Goal: Task Accomplishment & Management: Use online tool/utility

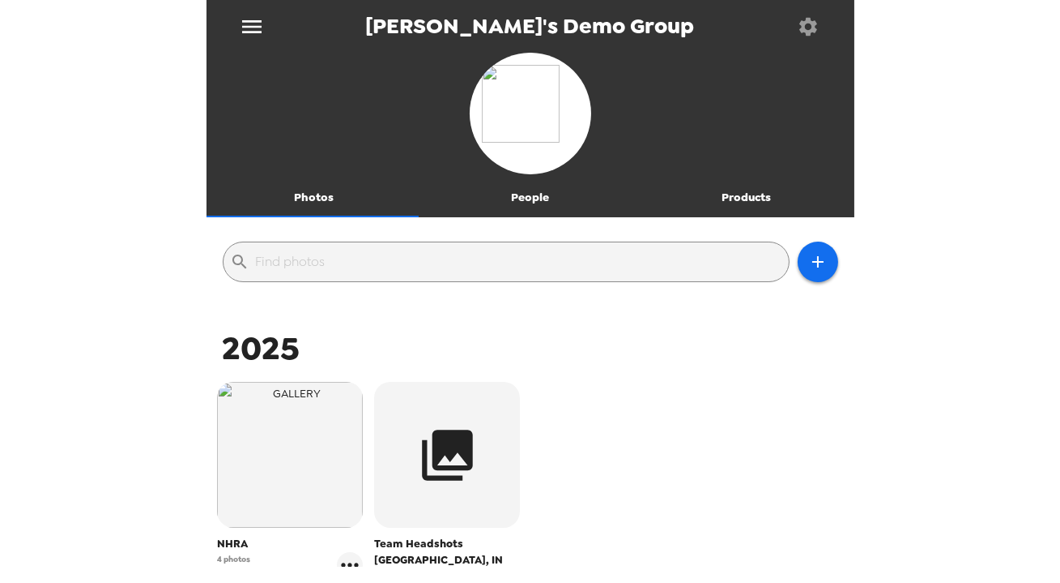
click at [798, 23] on icon "button" at bounding box center [808, 26] width 23 height 23
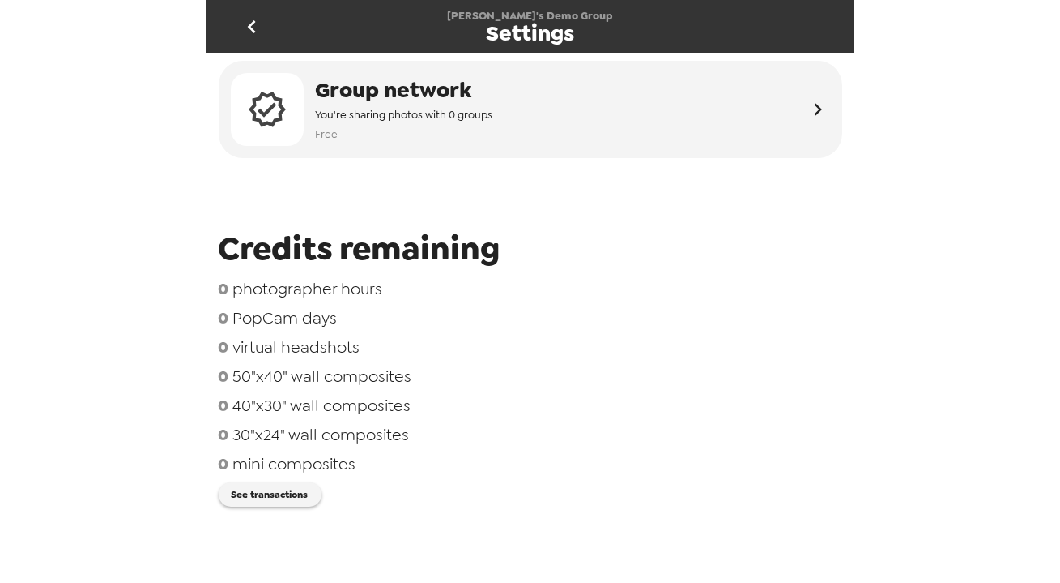
scroll to position [73, 0]
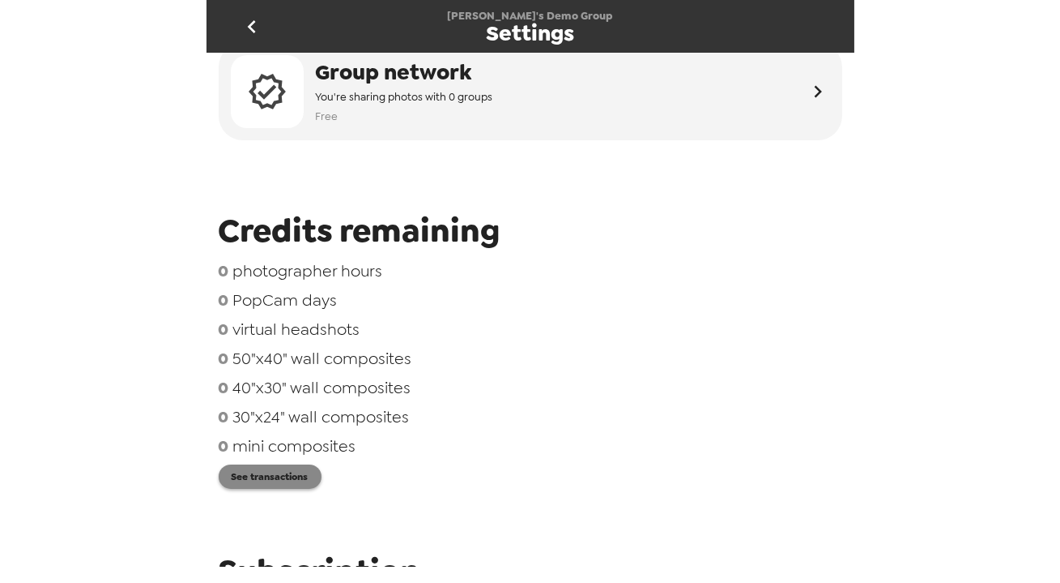
click at [303, 472] on button "See transactions" at bounding box center [270, 476] width 103 height 24
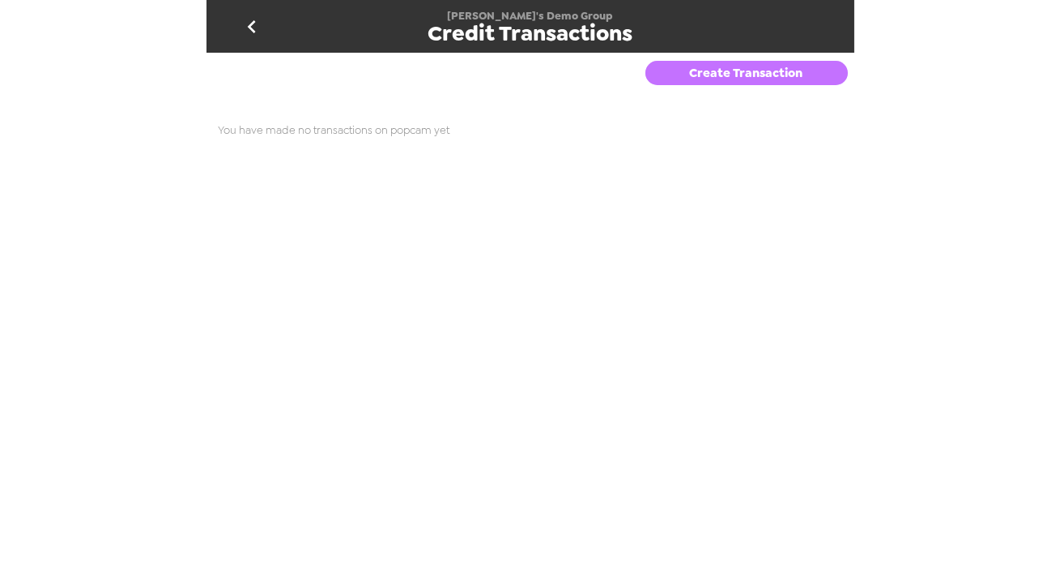
click at [765, 84] on button "Create Transaction" at bounding box center [747, 73] width 203 height 24
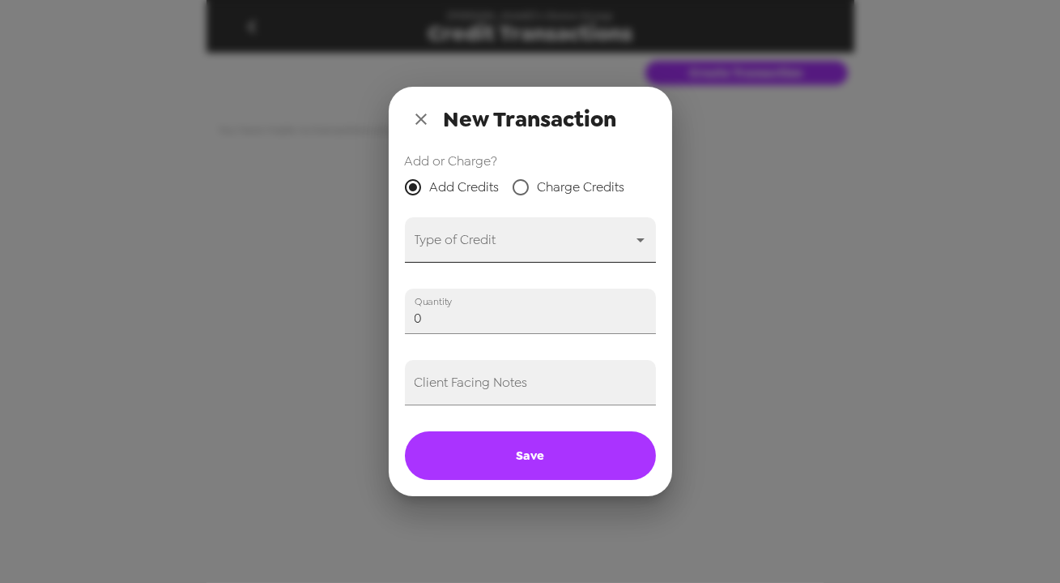
click at [506, 235] on body "[PERSON_NAME]'s Demo Group Credit Transactions Create Transaction You have made…" at bounding box center [530, 291] width 1060 height 583
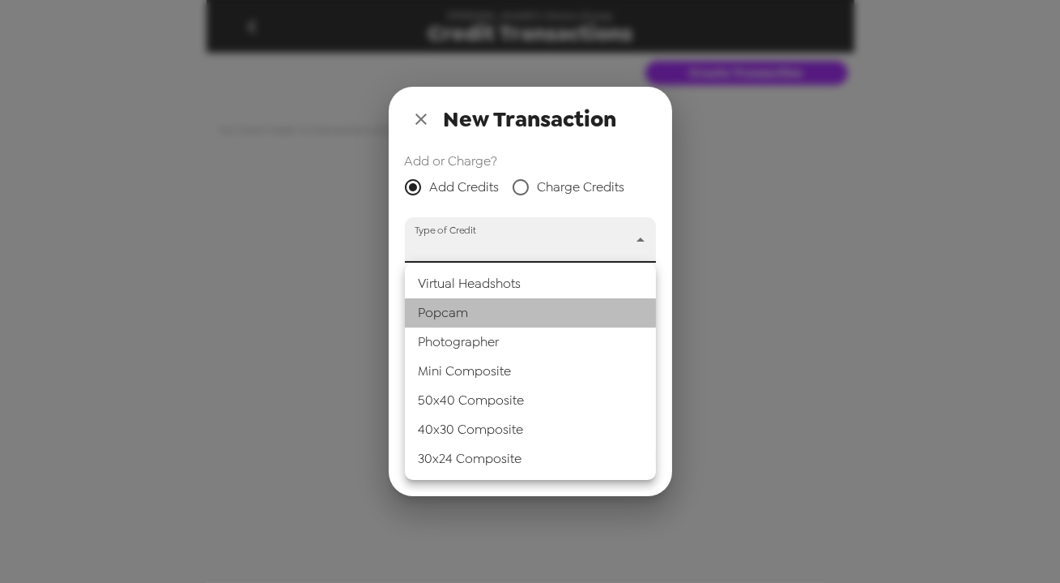
click at [508, 314] on li "Popcam" at bounding box center [530, 312] width 251 height 29
type input "popcam"
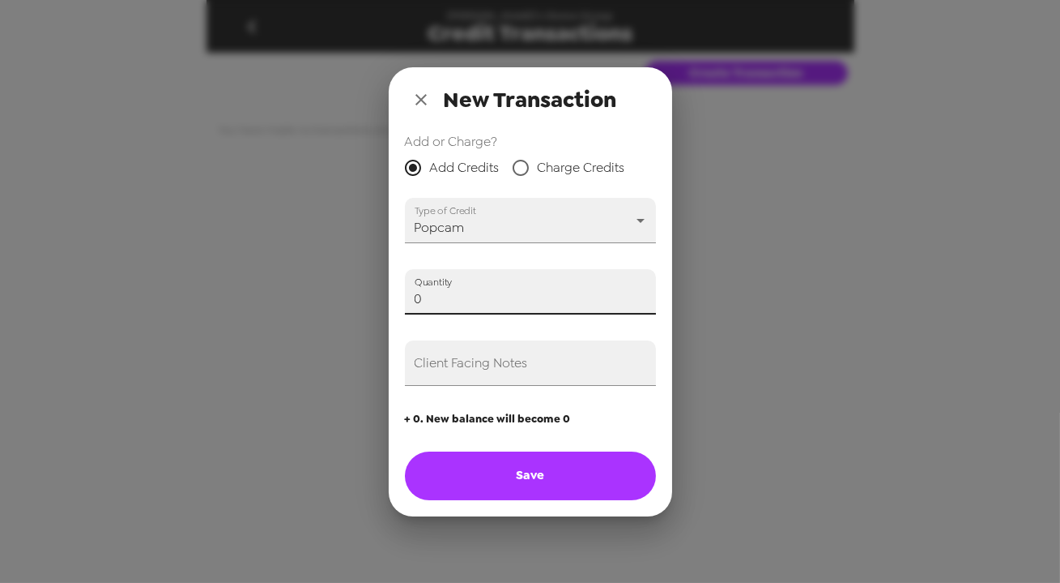
drag, startPoint x: 457, startPoint y: 299, endPoint x: 89, endPoint y: 284, distance: 368.1
click at [75, 281] on div "New Transaction Add or Charge? Add Credits Charge Credits Type of Credit Popcam…" at bounding box center [530, 291] width 1060 height 583
drag, startPoint x: 469, startPoint y: 318, endPoint x: 481, endPoint y: 364, distance: 47.0
click at [470, 319] on div "Add or Charge? Add Credits Charge Credits Type of Credit Popcam popcam Quantity…" at bounding box center [531, 324] width 284 height 384
click at [484, 359] on div "Client Facing Notes" at bounding box center [530, 362] width 251 height 45
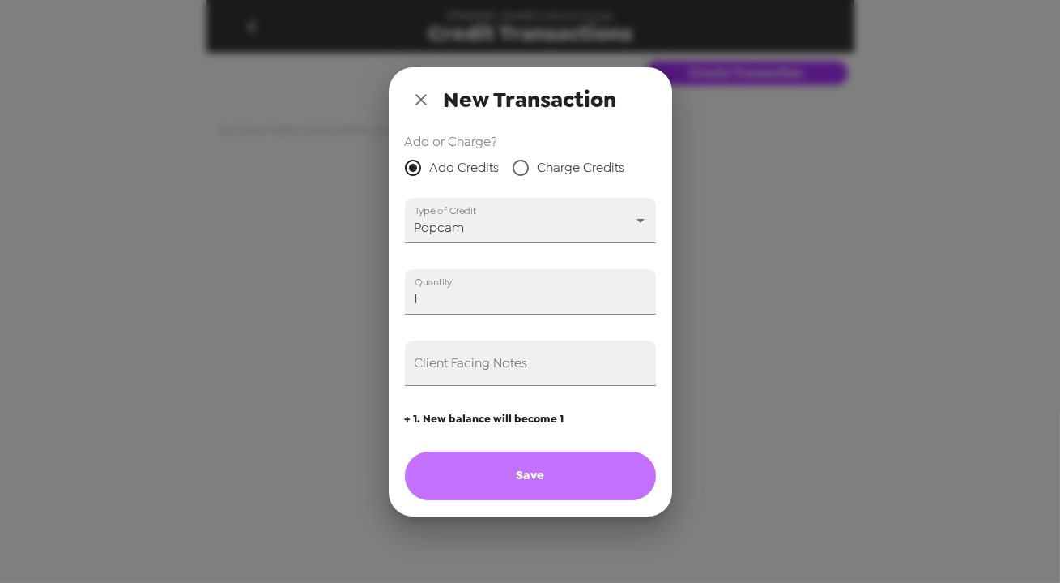
click at [535, 472] on button "Save" at bounding box center [530, 475] width 251 height 49
type input "0"
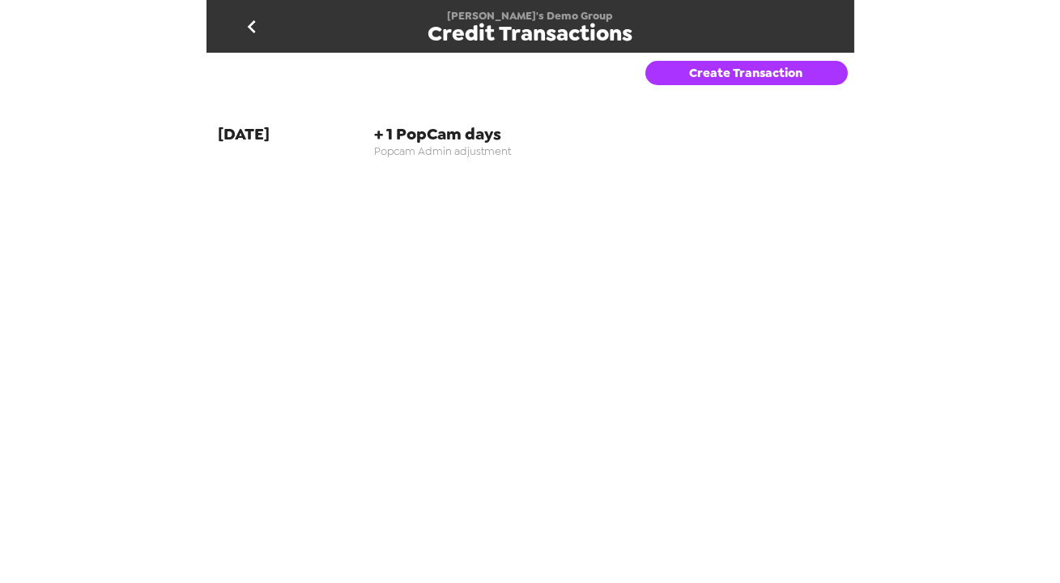
drag, startPoint x: 547, startPoint y: 146, endPoint x: 773, endPoint y: 146, distance: 226.0
click at [773, 146] on span "Popcam Admin adjustment" at bounding box center [608, 151] width 468 height 14
click at [236, 31] on button "go back" at bounding box center [252, 26] width 53 height 53
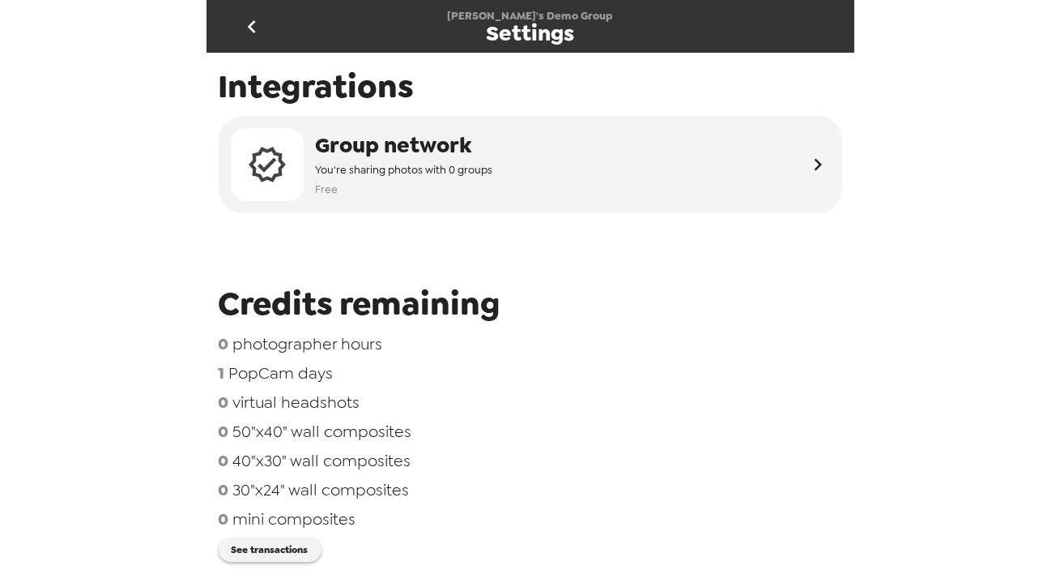
click at [255, 24] on icon "go back" at bounding box center [252, 27] width 26 height 26
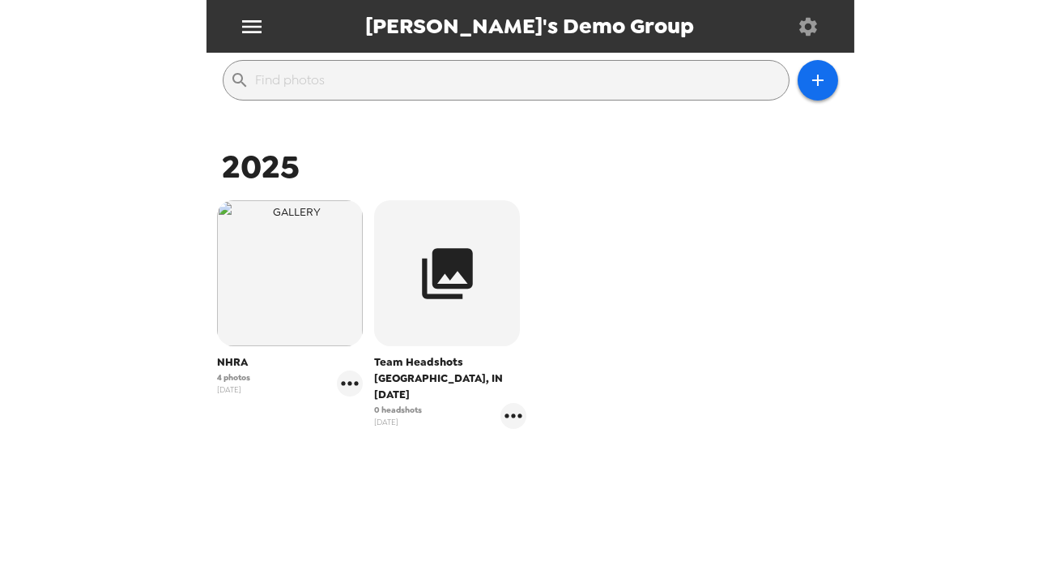
scroll to position [190, 0]
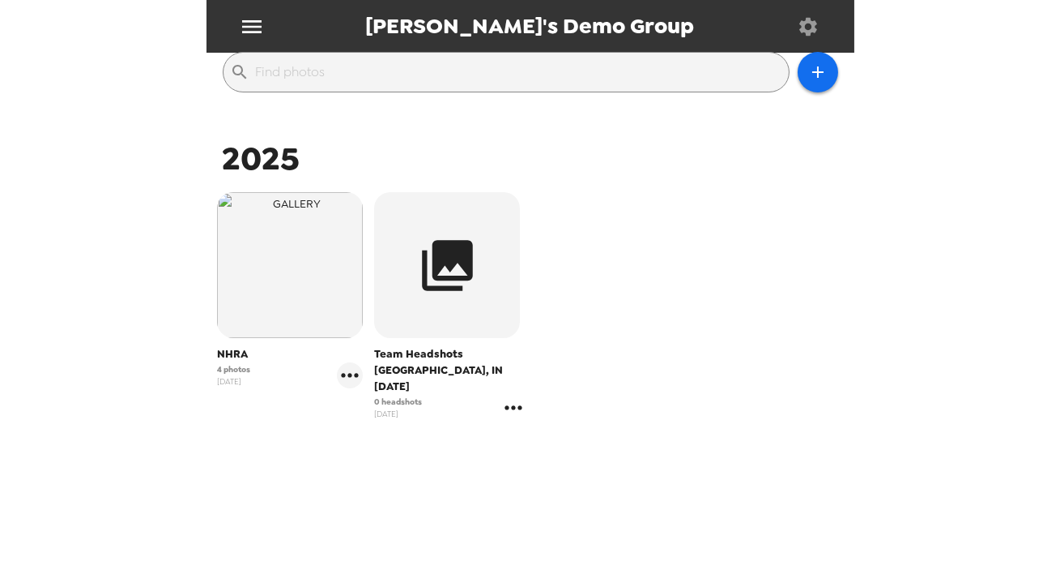
click at [503, 395] on icon "gallery menu" at bounding box center [514, 408] width 26 height 26
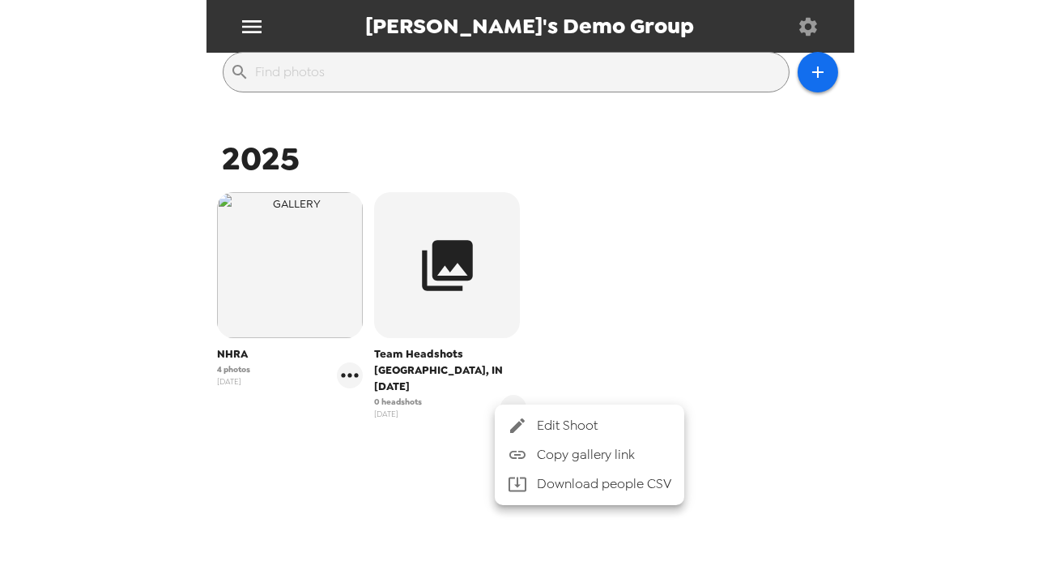
click at [543, 418] on span "Edit Shoot" at bounding box center [604, 425] width 134 height 19
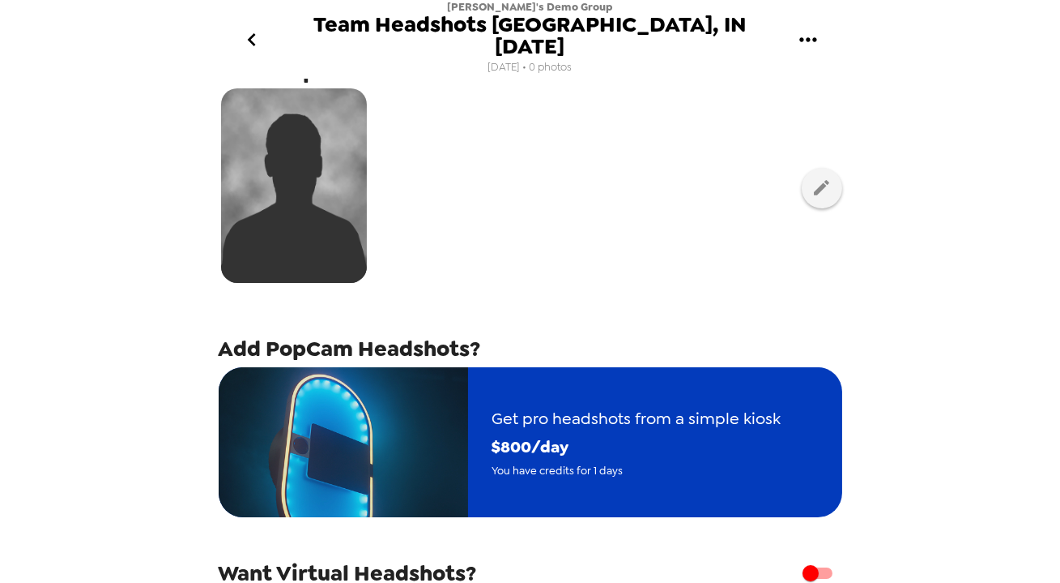
scroll to position [147, 0]
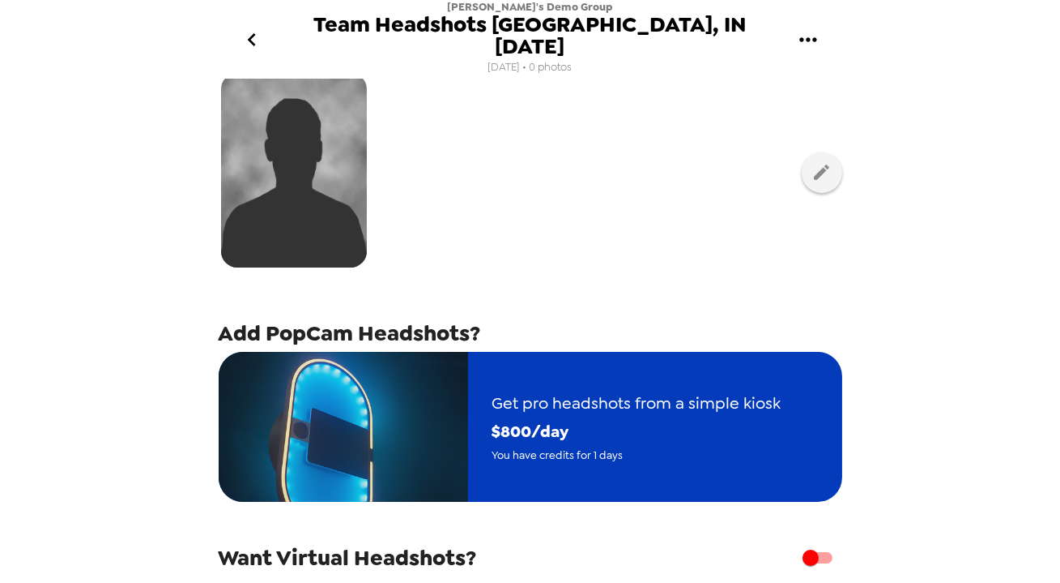
click at [634, 417] on span "$ 800 /day" at bounding box center [637, 431] width 289 height 28
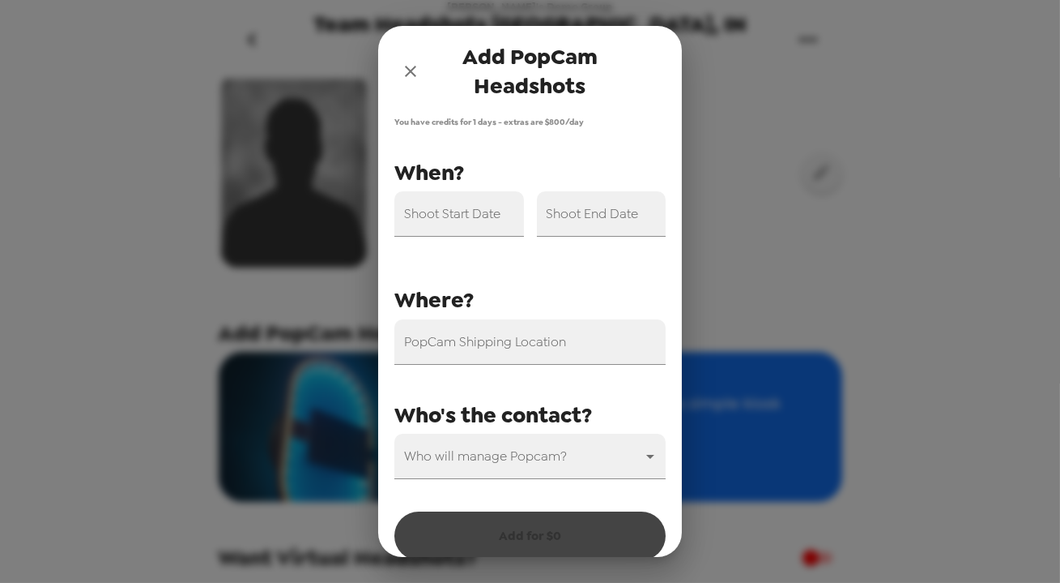
click at [411, 69] on icon "close" at bounding box center [410, 71] width 19 height 19
